Goal: Task Accomplishment & Management: Use online tool/utility

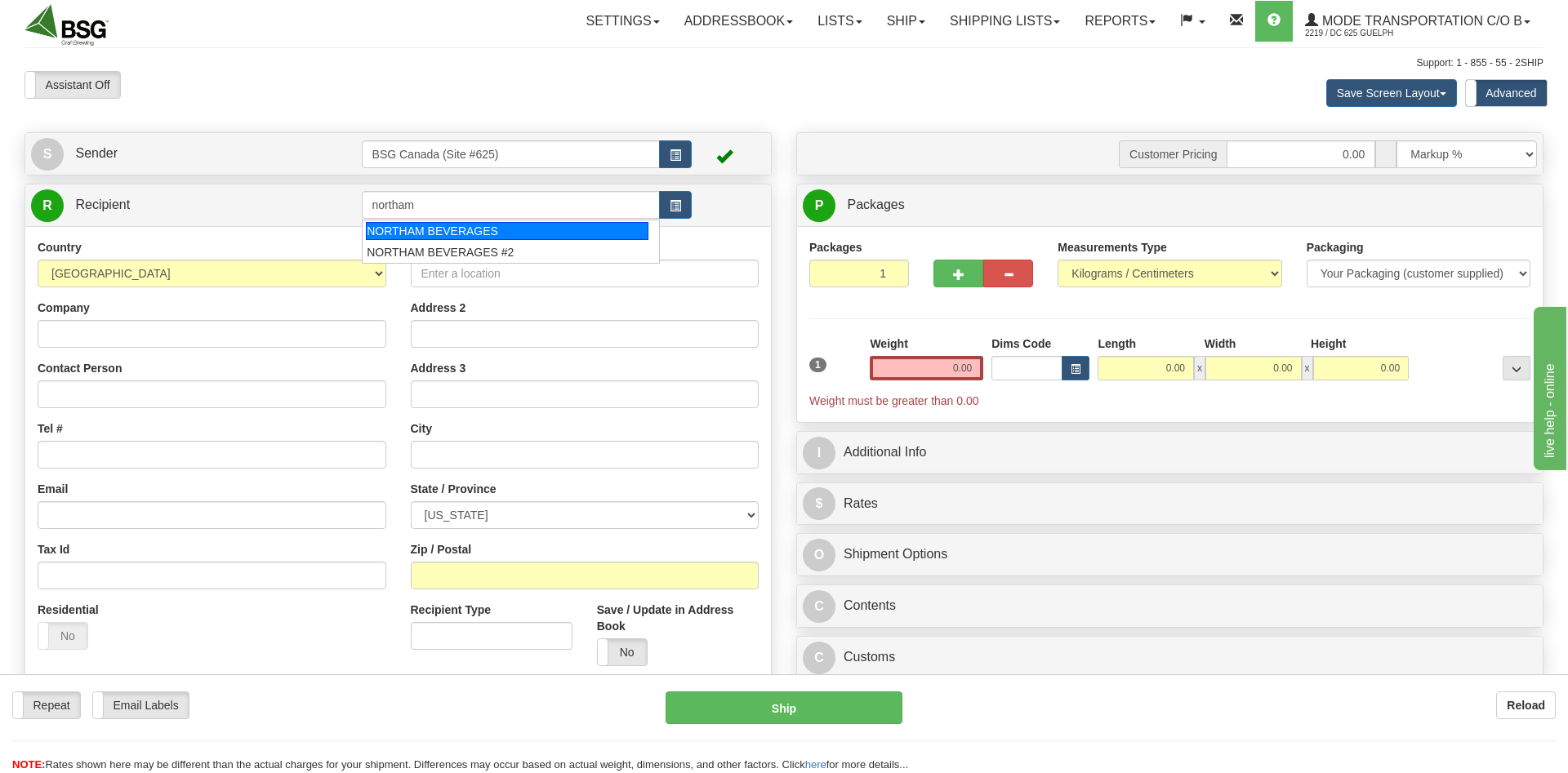
click at [453, 226] on div "NORTHAM BEVERAGES" at bounding box center [506, 230] width 283 height 18
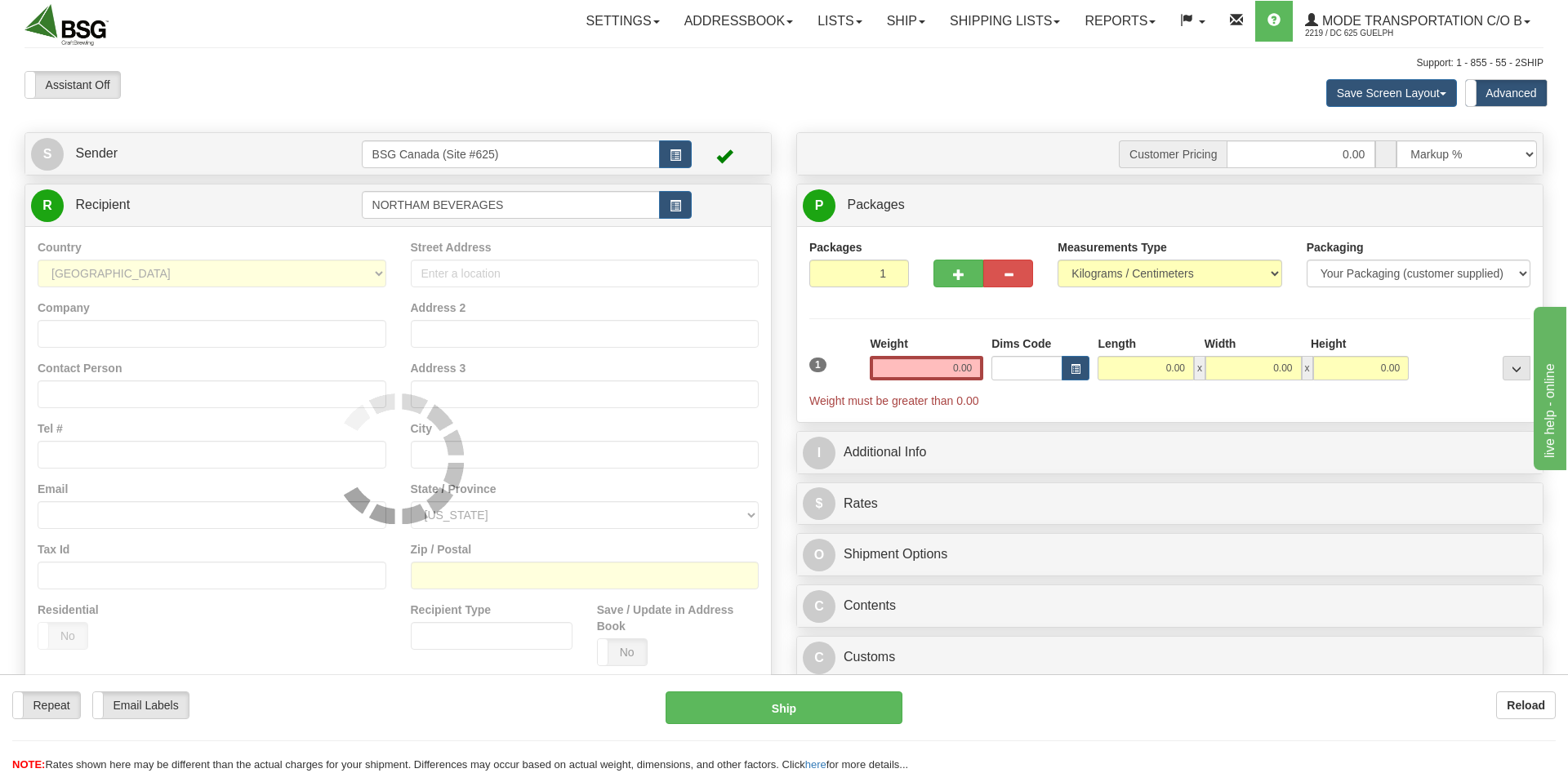
type input "NORTHAM BEVERAGES"
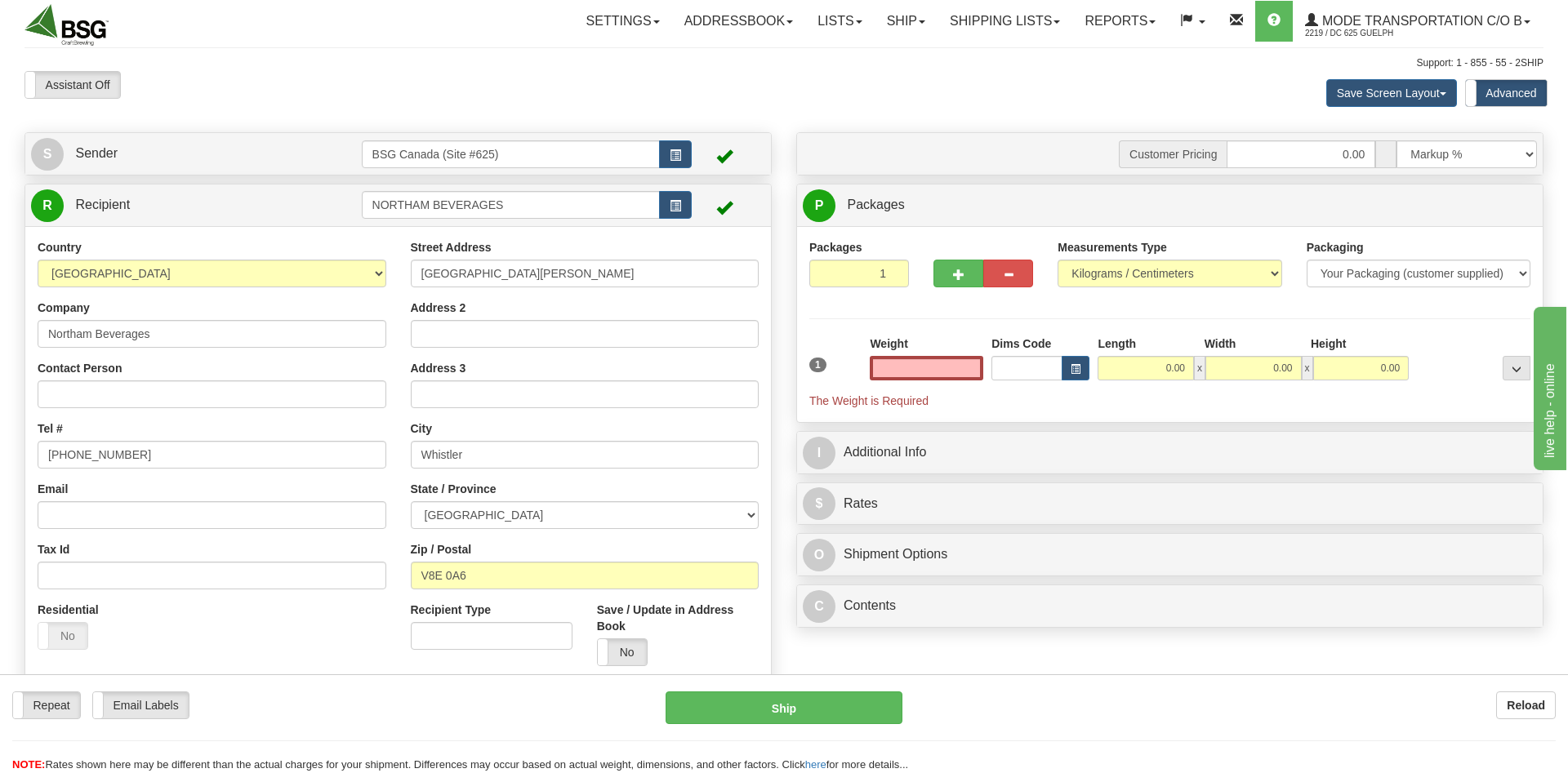
type input "0.00"
click at [446, 209] on input "NORTHAM BEVERAGES" at bounding box center [511, 205] width 299 height 28
click at [446, 208] on input "NORTHAM BEVERAGES" at bounding box center [511, 205] width 299 height 28
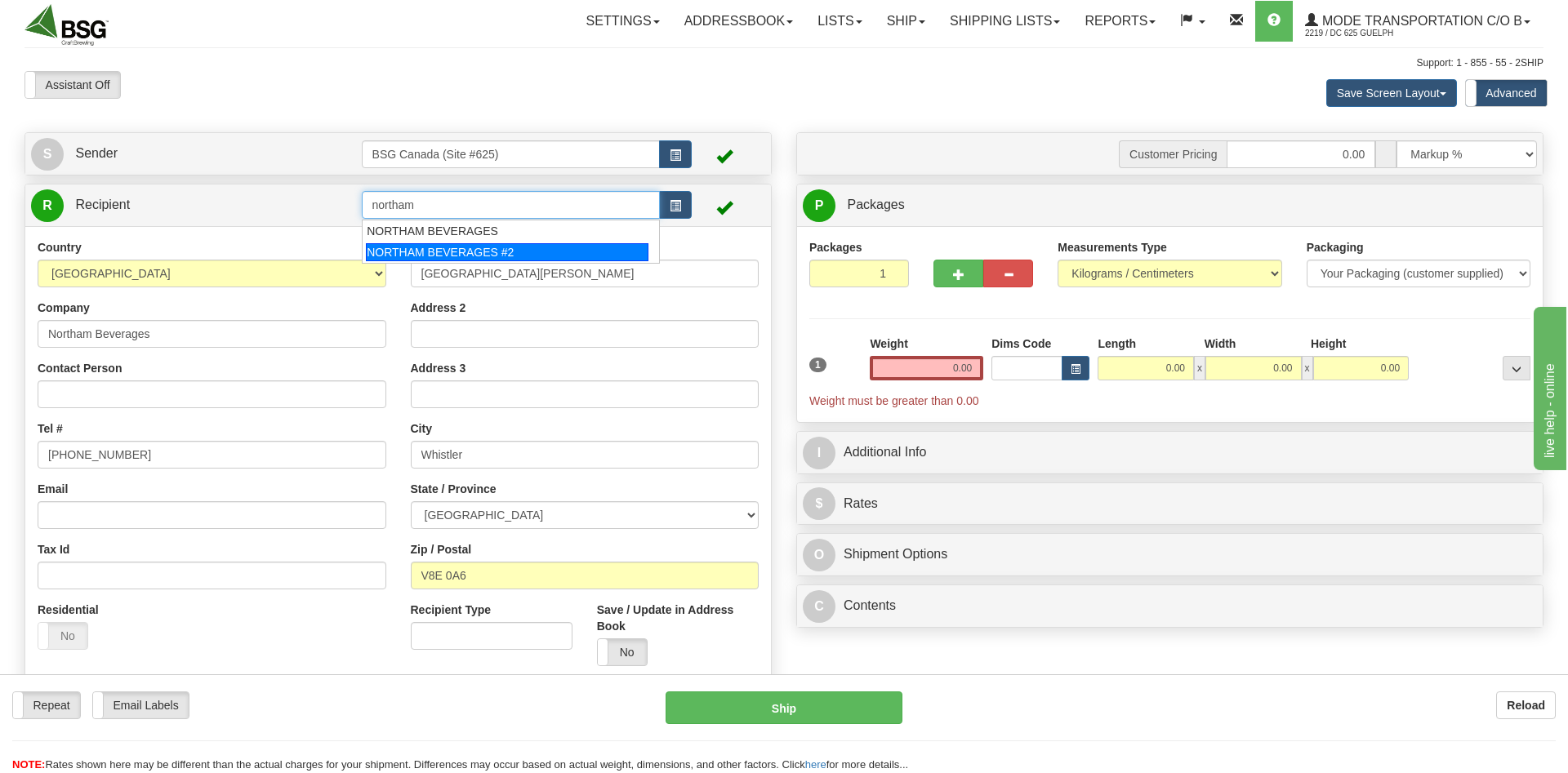
click at [471, 248] on div "NORTHAM BEVERAGES #2" at bounding box center [506, 252] width 283 height 18
type input "NORTHAM BEVERAGES #2"
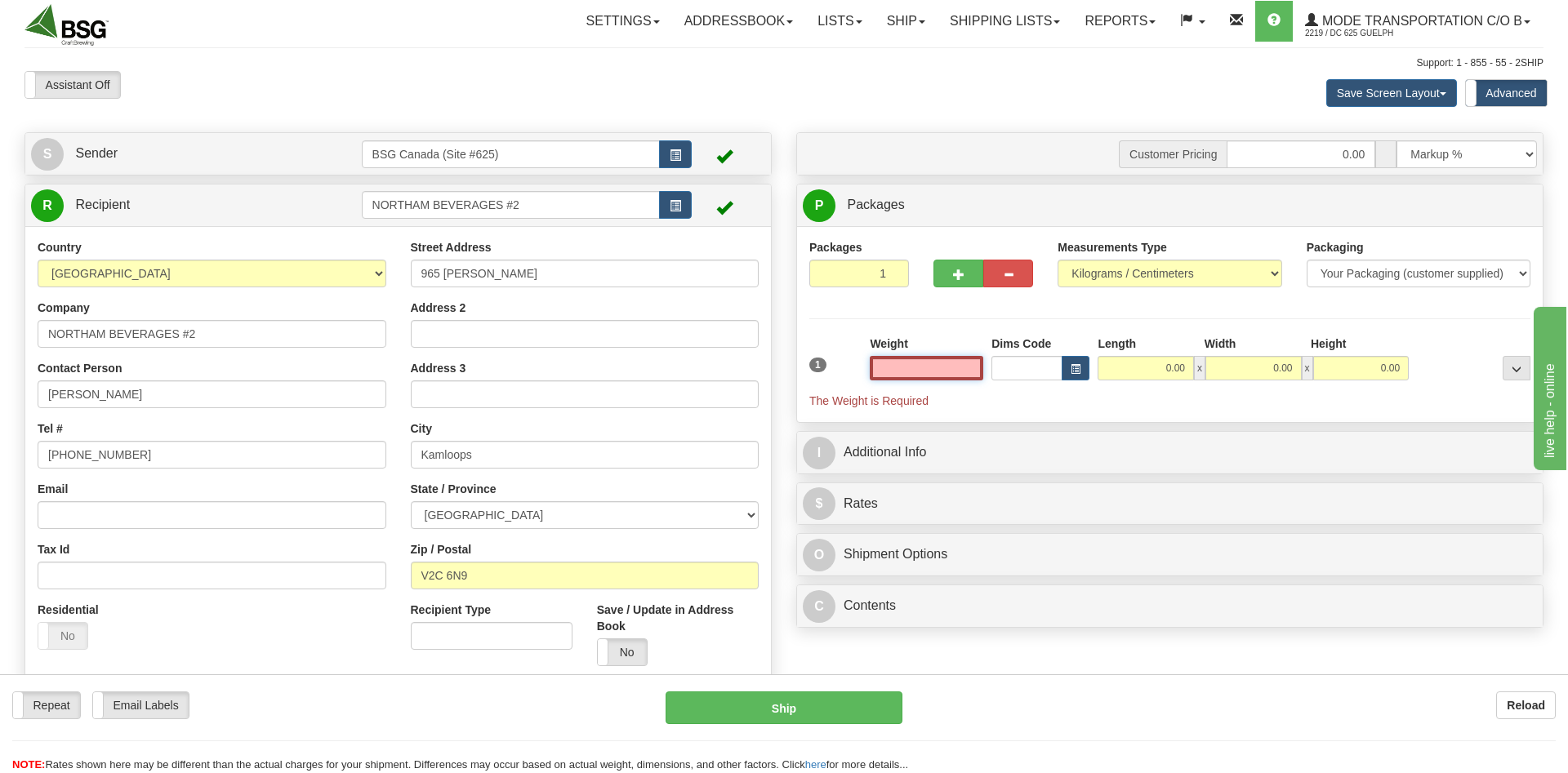
click at [944, 372] on input "text" at bounding box center [926, 368] width 113 height 25
type input "40.00"
type input "10.00"
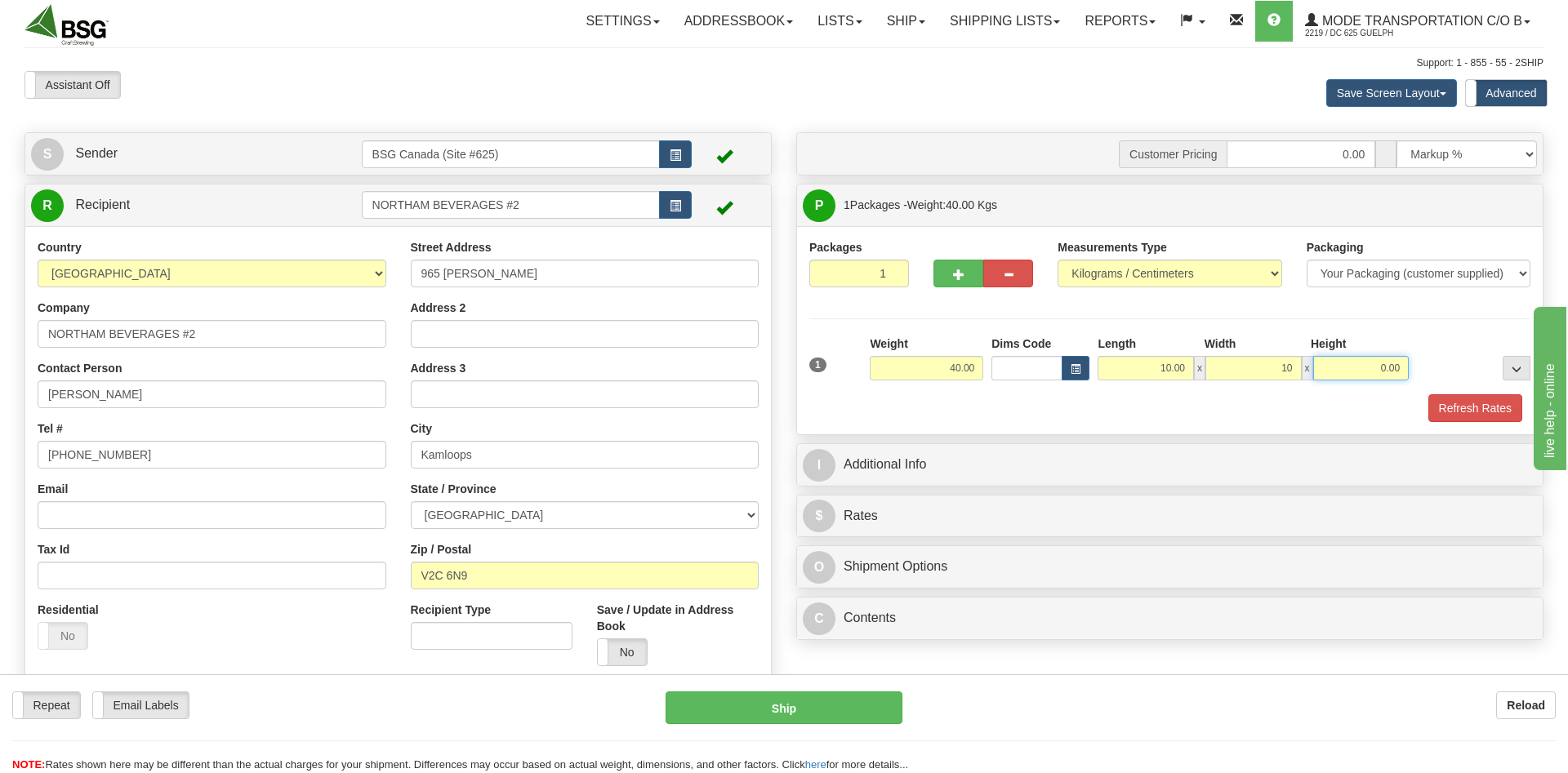
type input "10.00"
click at [893, 265] on input "1" at bounding box center [859, 273] width 100 height 28
click at [891, 267] on input "1" at bounding box center [859, 273] width 100 height 28
type input "2"
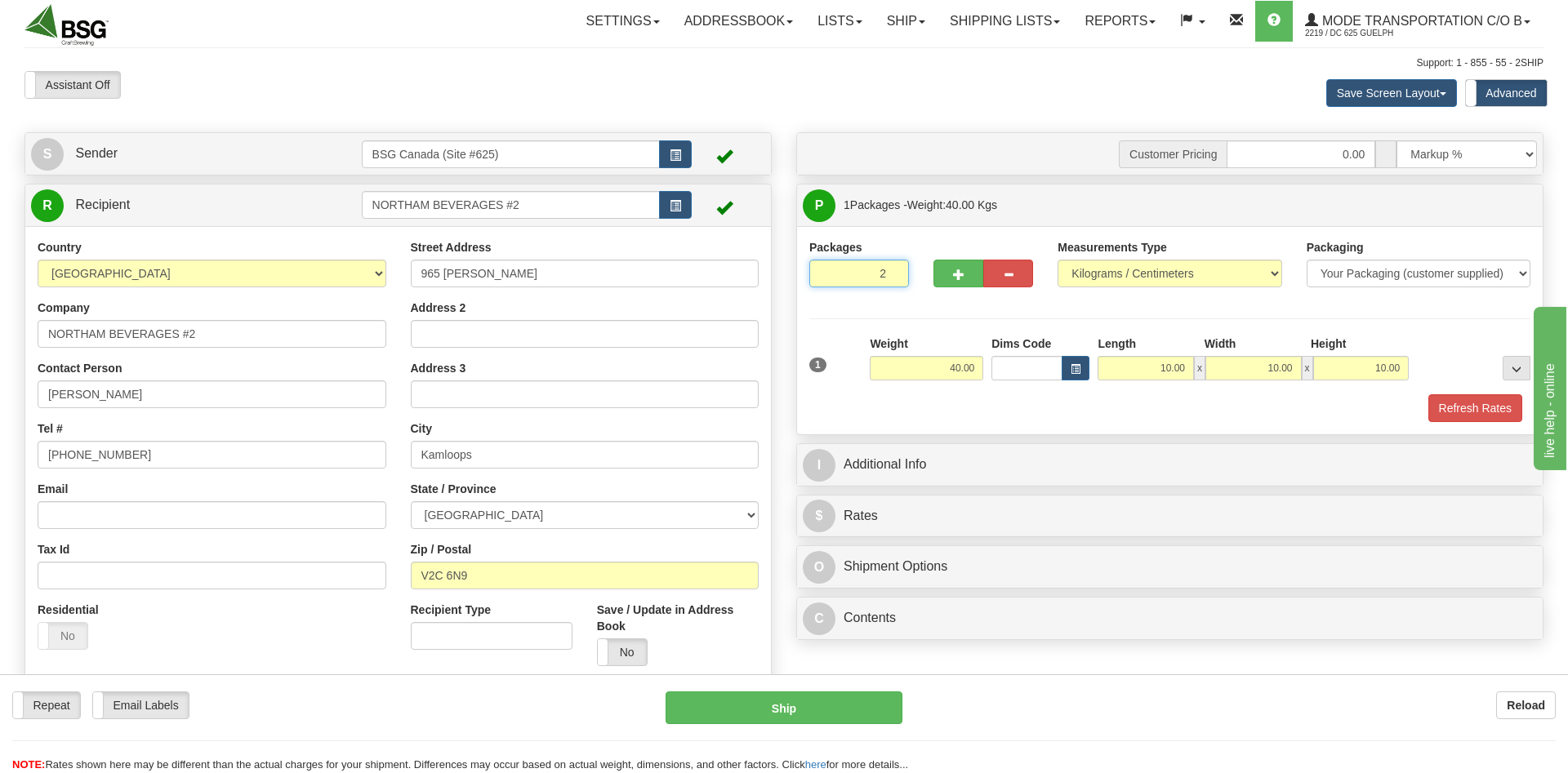
drag, startPoint x: 891, startPoint y: 268, endPoint x: 1057, endPoint y: 307, distance: 170.5
click at [891, 269] on input "2" at bounding box center [859, 273] width 100 height 28
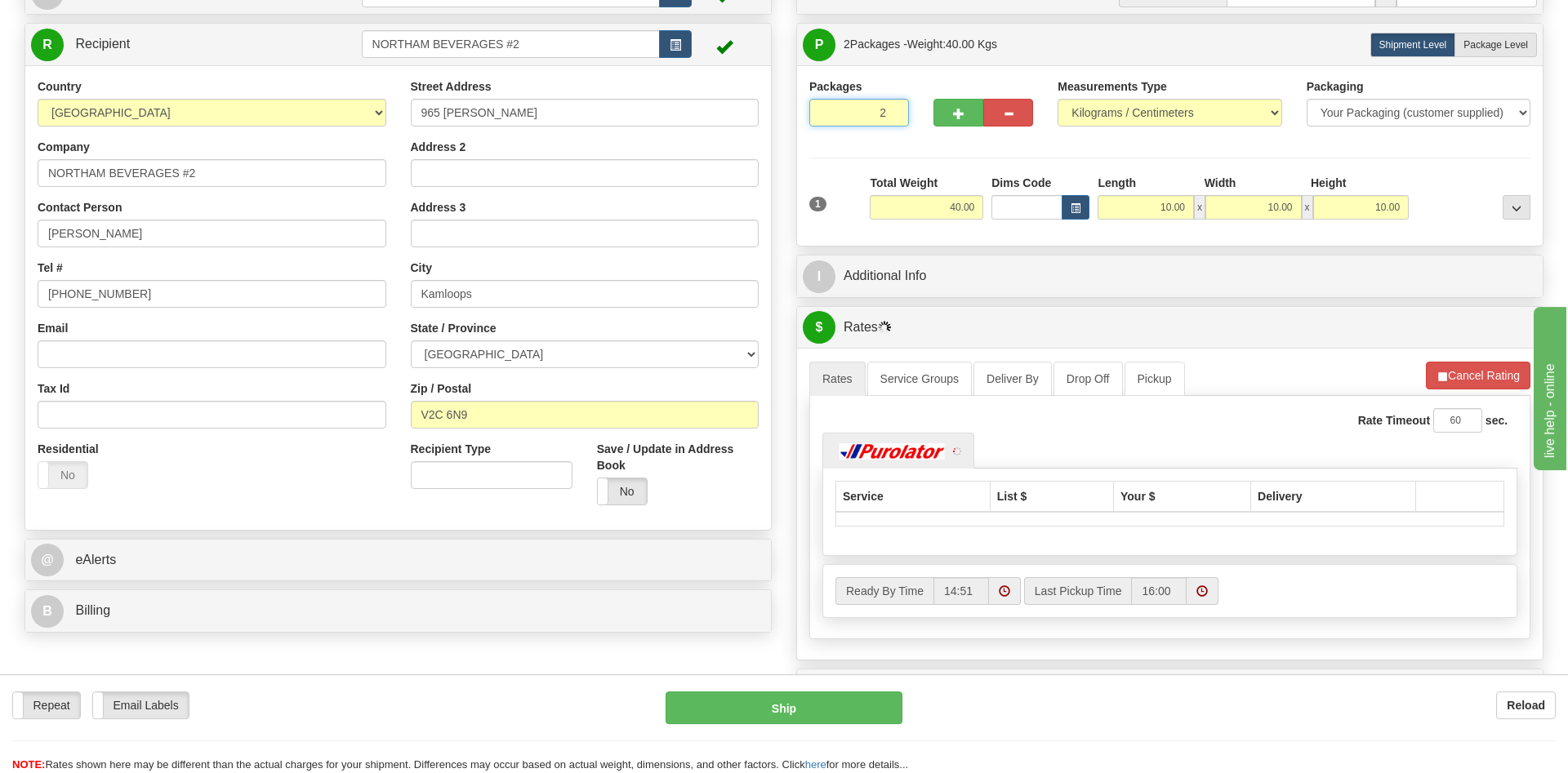
scroll to position [167, 0]
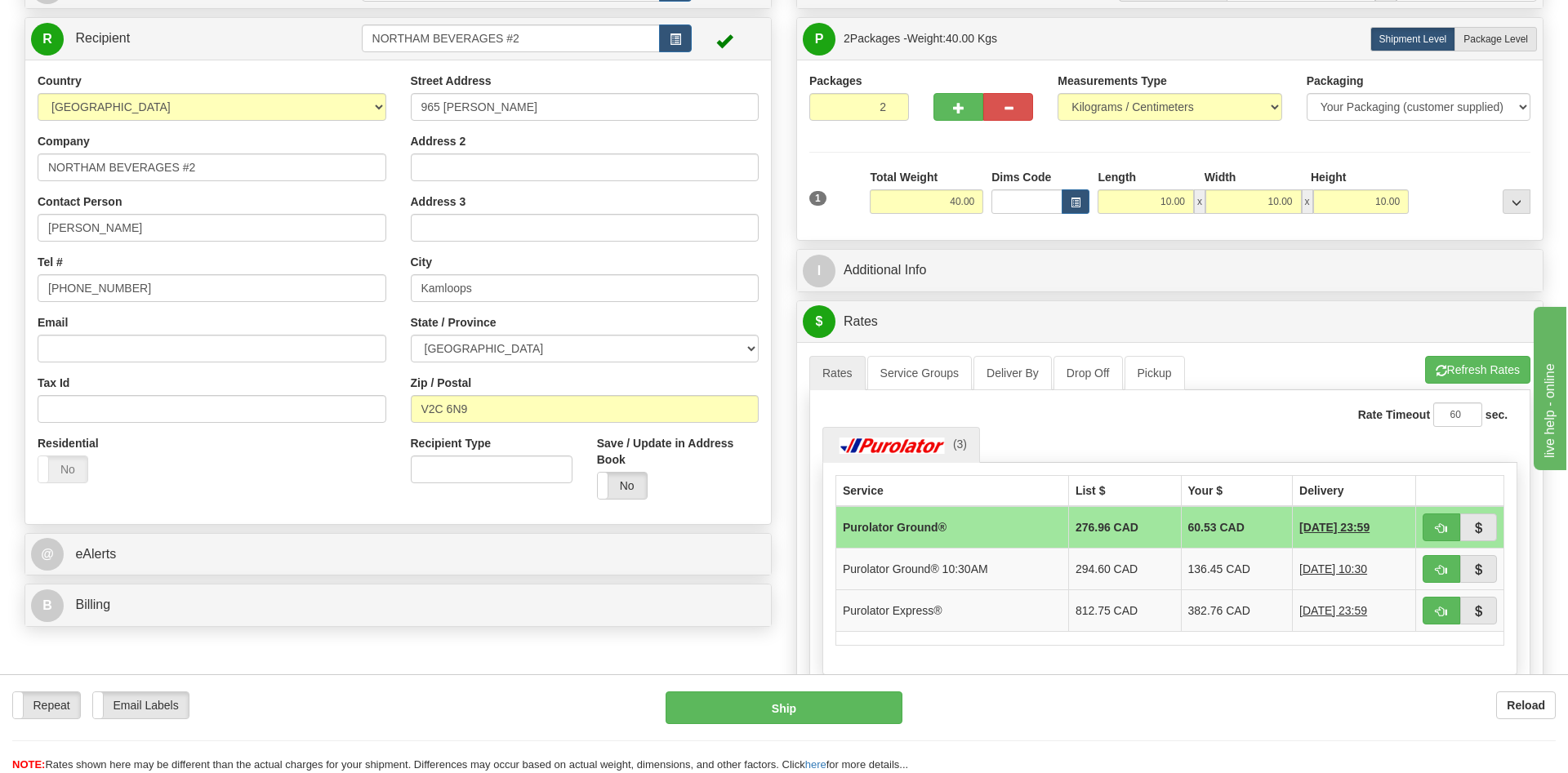
click at [1300, 442] on ul "(3)" at bounding box center [1170, 445] width 695 height 35
